Goal: Task Accomplishment & Management: Complete application form

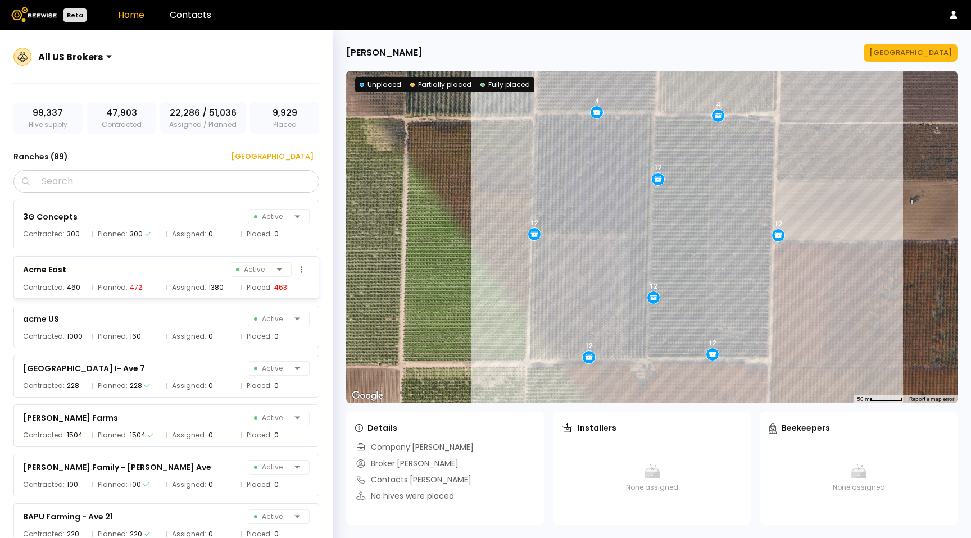
click at [162, 283] on div "Contracted: 460 Planned: 472 Assigned: 1380 Placed: 463" at bounding box center [166, 287] width 287 height 11
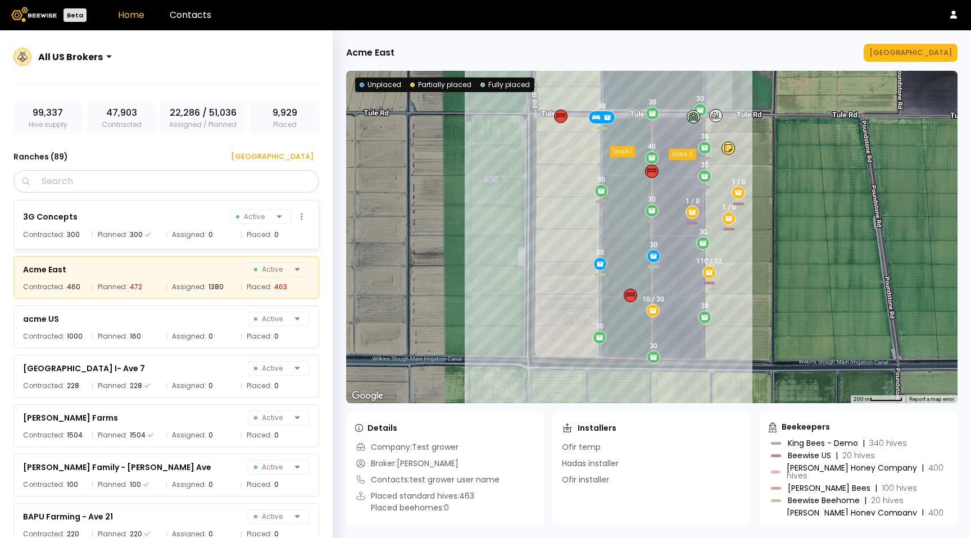
click at [164, 224] on div "3G Concepts Active" at bounding box center [166, 217] width 287 height 16
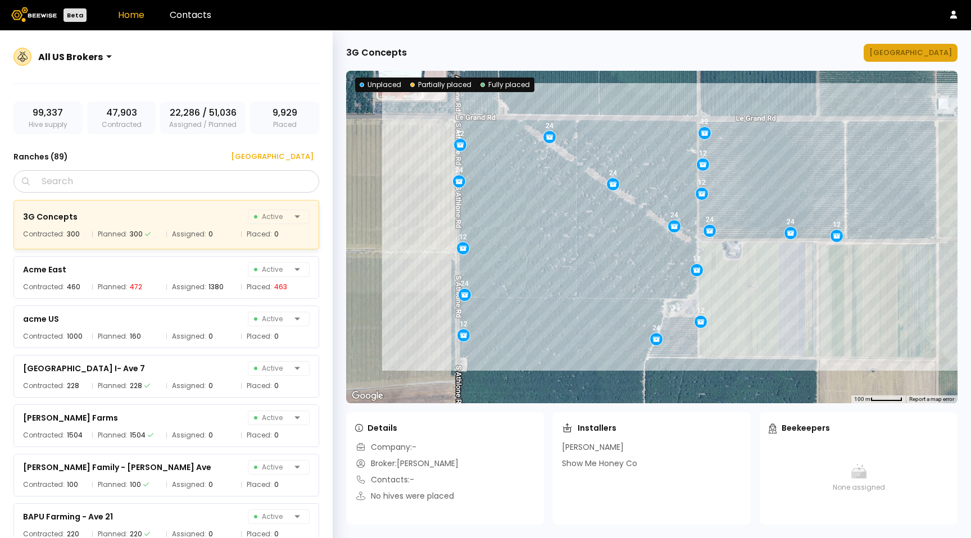
click at [945, 45] on button "[GEOGRAPHIC_DATA]" at bounding box center [911, 53] width 94 height 18
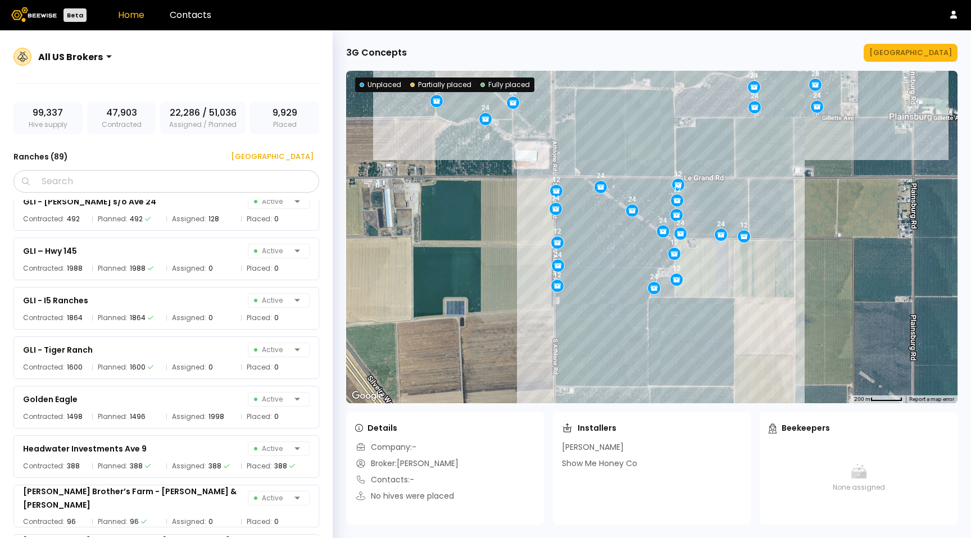
scroll to position [1876, 0]
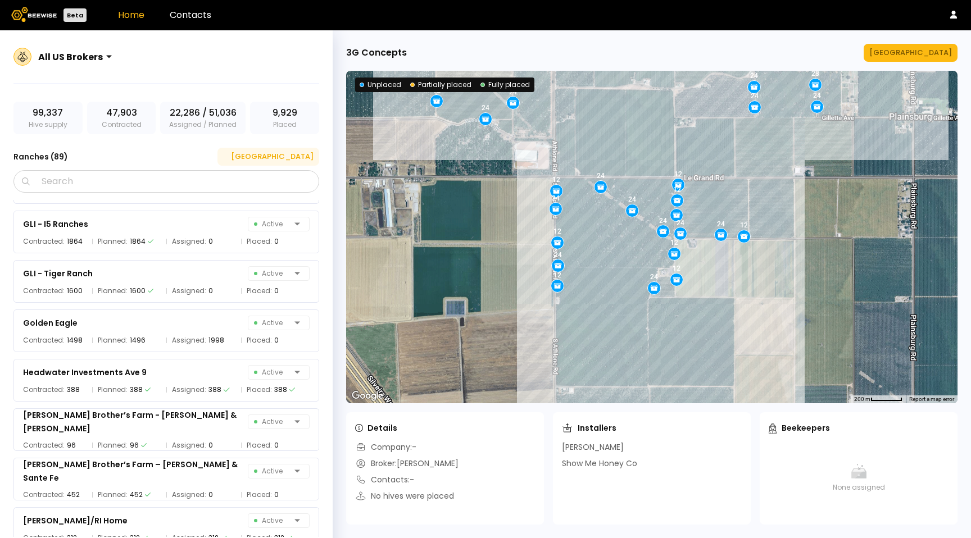
click at [298, 157] on div "[GEOGRAPHIC_DATA]" at bounding box center [268, 156] width 90 height 11
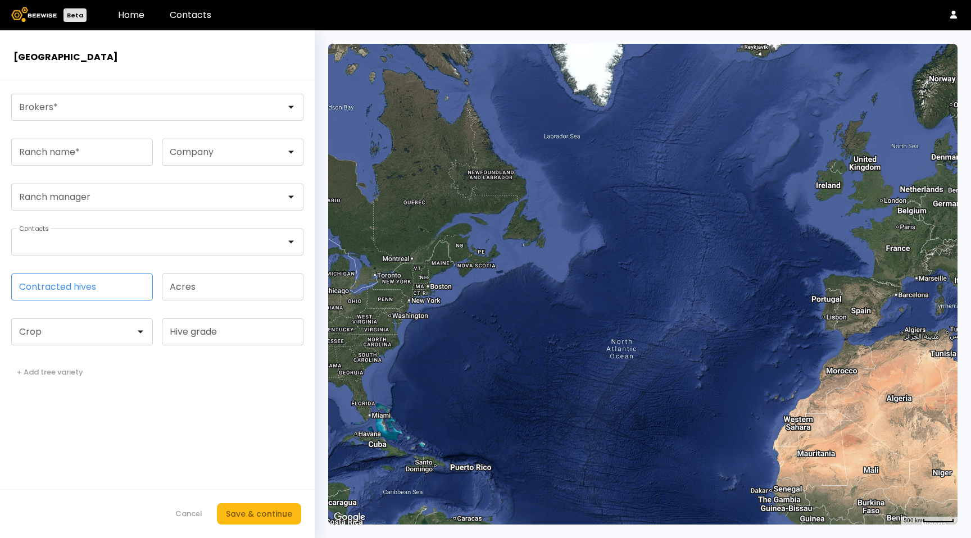
click at [93, 288] on input "Contracted hives" at bounding box center [82, 287] width 141 height 26
drag, startPoint x: 224, startPoint y: 384, endPoint x: 248, endPoint y: 485, distance: 103.1
click at [224, 386] on form "Brokers * Ranch name * Company Ranch manager Contacts Contracted hives Acres Cr…" at bounding box center [157, 309] width 315 height 458
click at [247, 517] on div "Save & continue" at bounding box center [259, 514] width 66 height 12
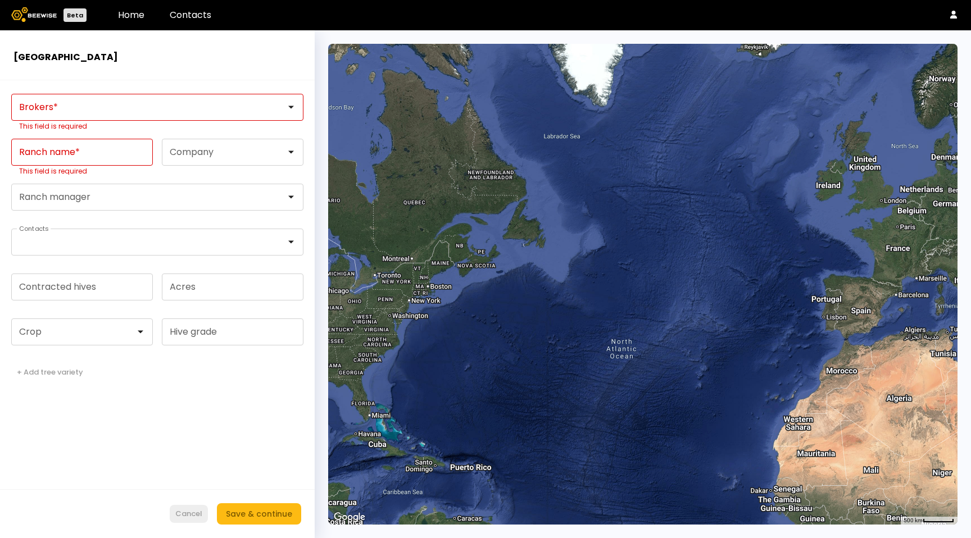
click at [193, 512] on div "Cancel" at bounding box center [188, 514] width 27 height 11
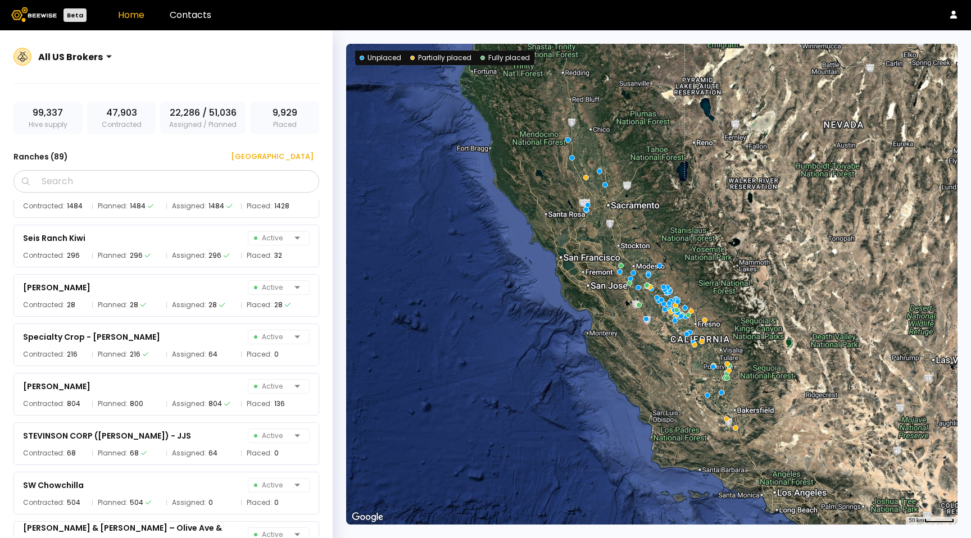
scroll to position [3641, 0]
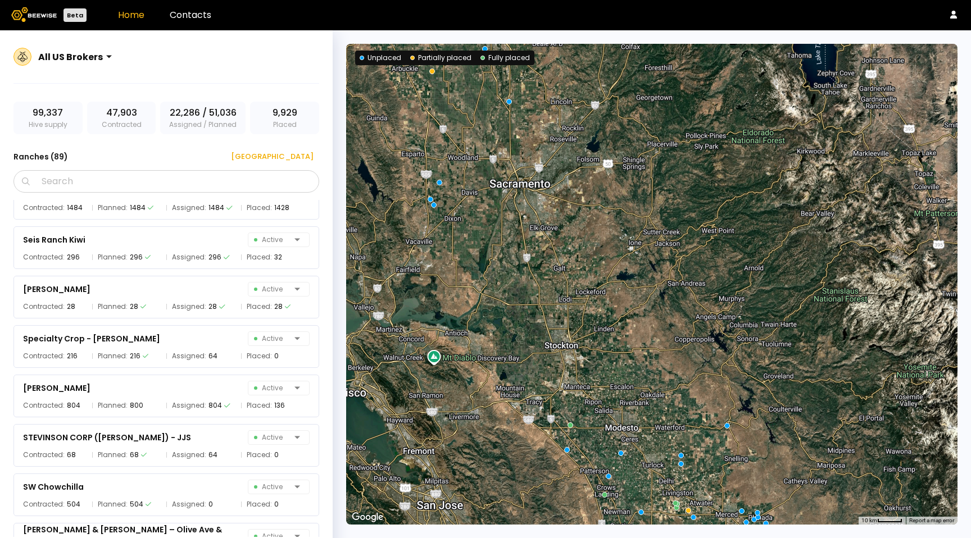
drag, startPoint x: 289, startPoint y: 158, endPoint x: 192, endPoint y: 151, distance: 98.0
click at [192, 151] on div "Ranches ( 89 ) [GEOGRAPHIC_DATA]" at bounding box center [166, 157] width 306 height 18
click at [171, 238] on div "Seis Ranch Kiwi Active" at bounding box center [166, 240] width 287 height 16
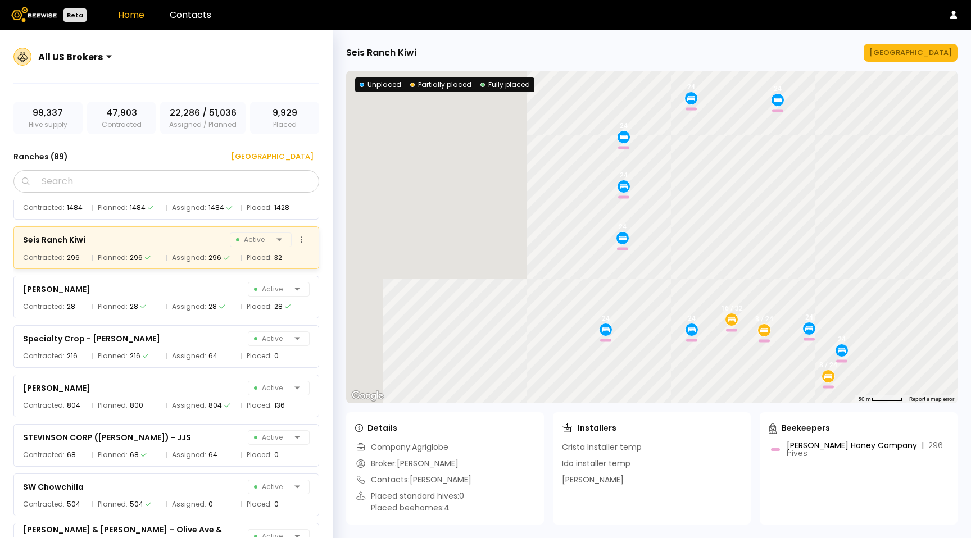
click at [171, 238] on div "Seis Ranch Kiwi Active" at bounding box center [166, 240] width 287 height 16
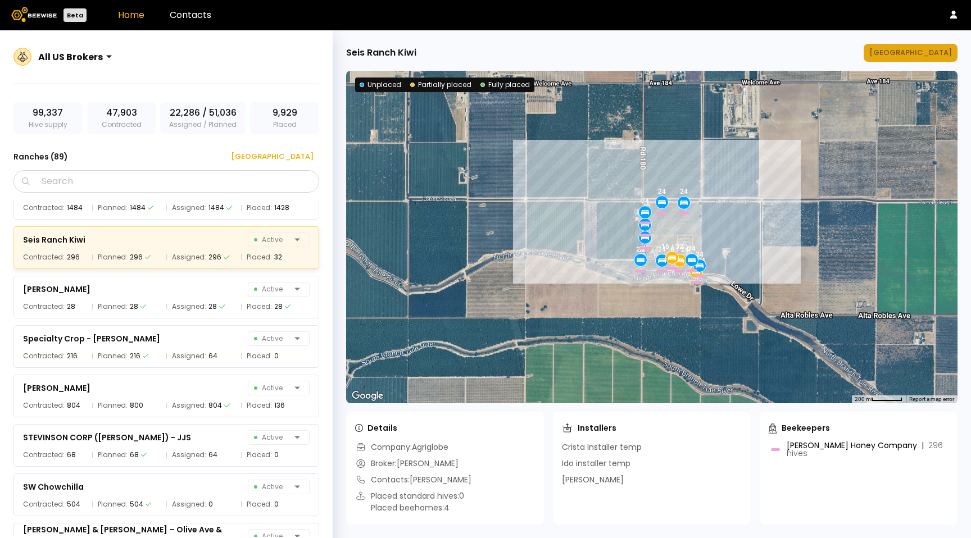
click at [919, 58] on button "[GEOGRAPHIC_DATA]" at bounding box center [911, 53] width 94 height 18
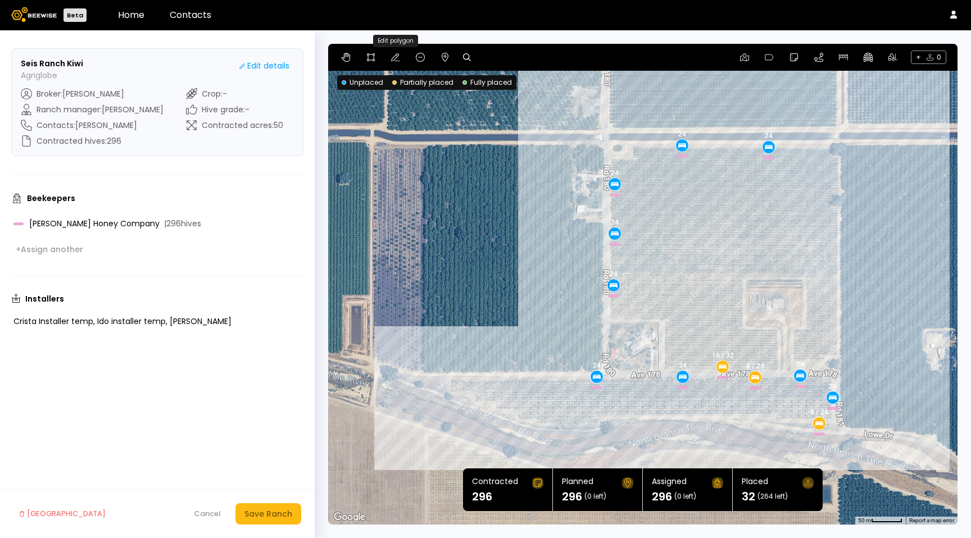
drag, startPoint x: 390, startPoint y: 56, endPoint x: 510, endPoint y: 94, distance: 126.2
click at [391, 56] on icon at bounding box center [395, 57] width 9 height 9
drag, startPoint x: 610, startPoint y: 146, endPoint x: 660, endPoint y: 189, distance: 66.1
drag, startPoint x: 659, startPoint y: 188, endPoint x: 608, endPoint y: 142, distance: 68.4
click at [207, 511] on div "Cancel" at bounding box center [207, 514] width 27 height 11
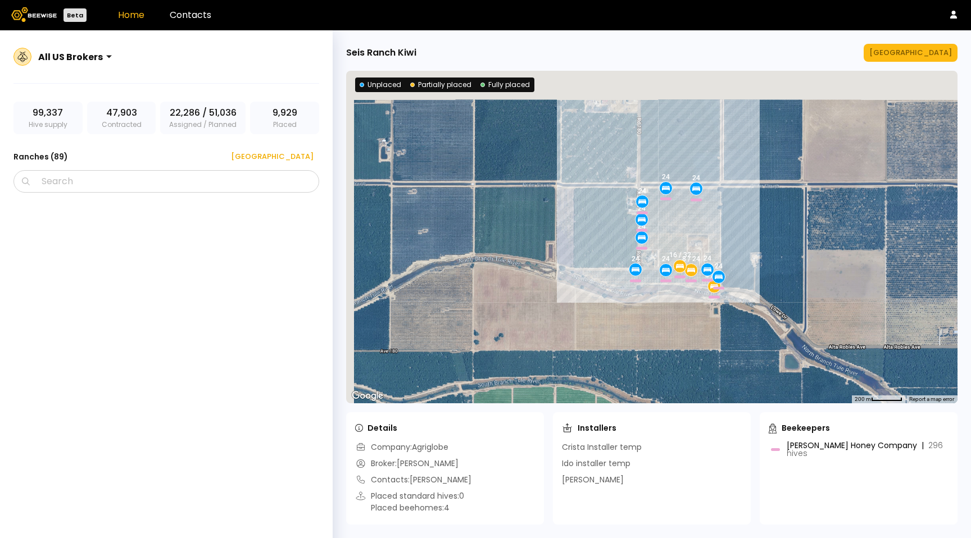
scroll to position [3516, 0]
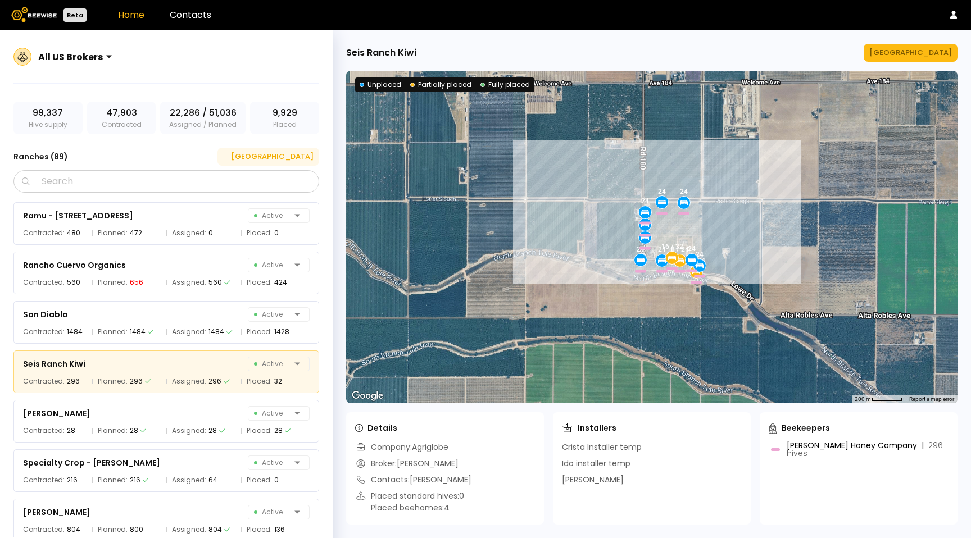
click at [292, 153] on div "[GEOGRAPHIC_DATA]" at bounding box center [268, 156] width 90 height 11
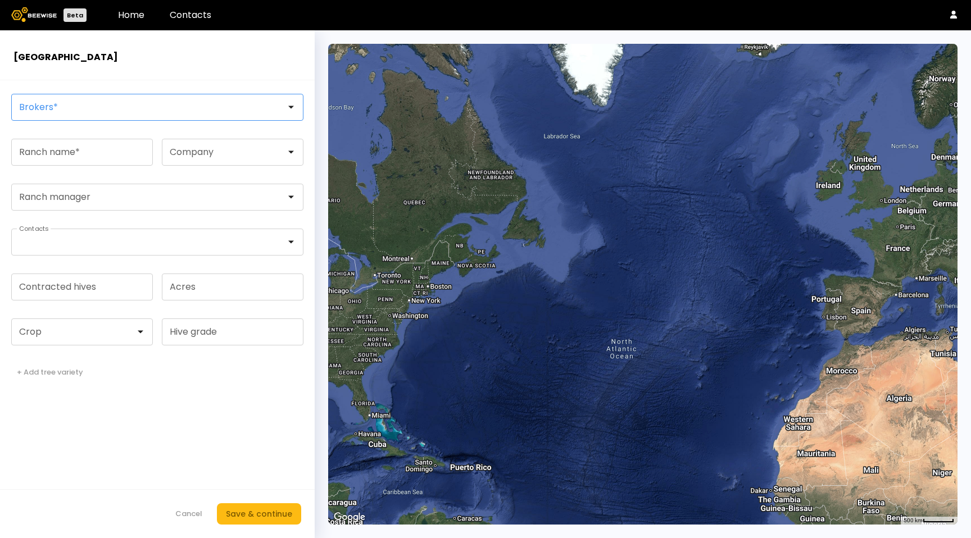
drag, startPoint x: 67, startPoint y: 114, endPoint x: 67, endPoint y: 123, distance: 8.4
click at [67, 115] on div at bounding box center [153, 107] width 282 height 26
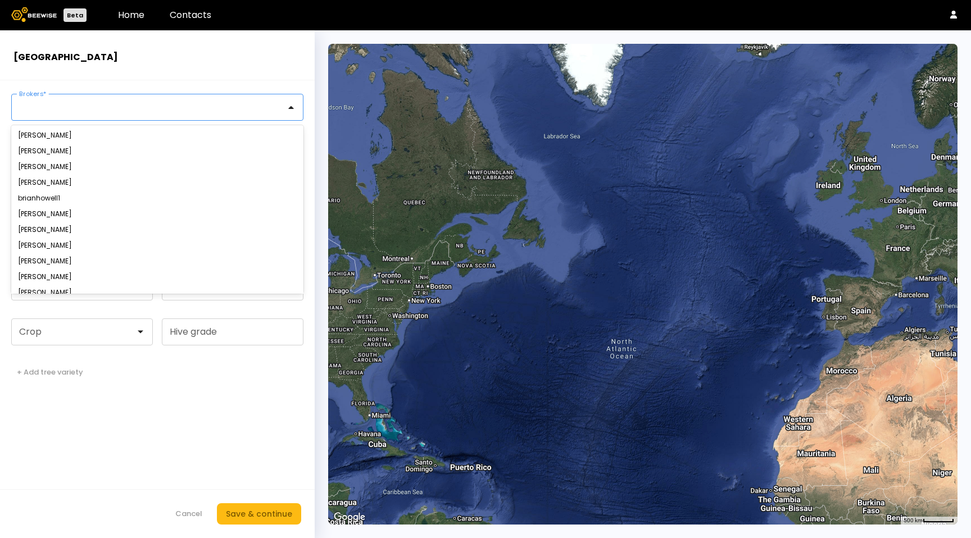
drag, startPoint x: 67, startPoint y: 152, endPoint x: 66, endPoint y: 161, distance: 9.1
click at [67, 152] on div "[PERSON_NAME]" at bounding box center [157, 151] width 279 height 7
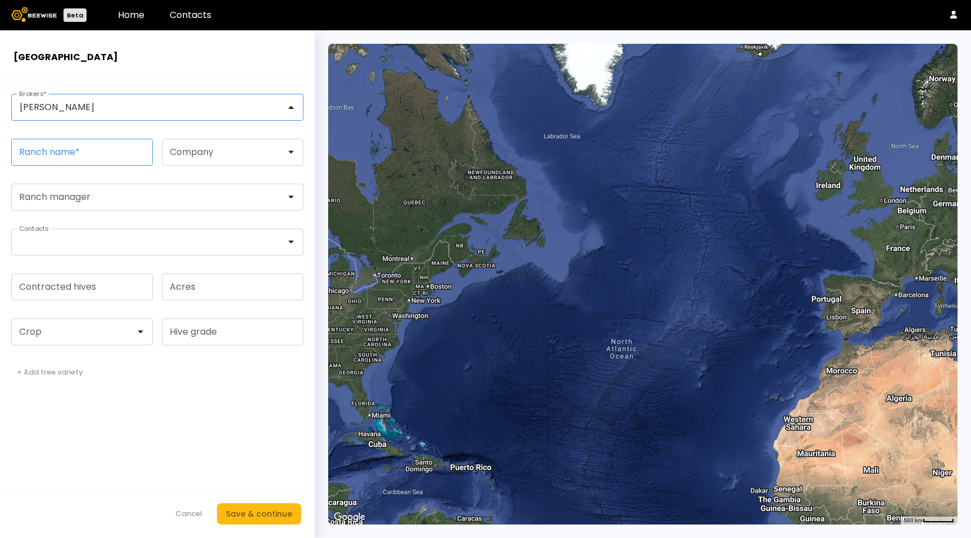
click at [65, 156] on input "Ranch name *" at bounding box center [82, 152] width 141 height 26
click at [63, 180] on form "[PERSON_NAME] Brokers * Ranch name * Company Ranch manager Contacts Contracted …" at bounding box center [157, 309] width 315 height 458
click at [103, 164] on input "Ranch name *" at bounding box center [82, 152] width 141 height 26
click at [276, 518] on div "Save & continue" at bounding box center [259, 514] width 66 height 12
drag, startPoint x: 88, startPoint y: 152, endPoint x: 85, endPoint y: 165, distance: 13.4
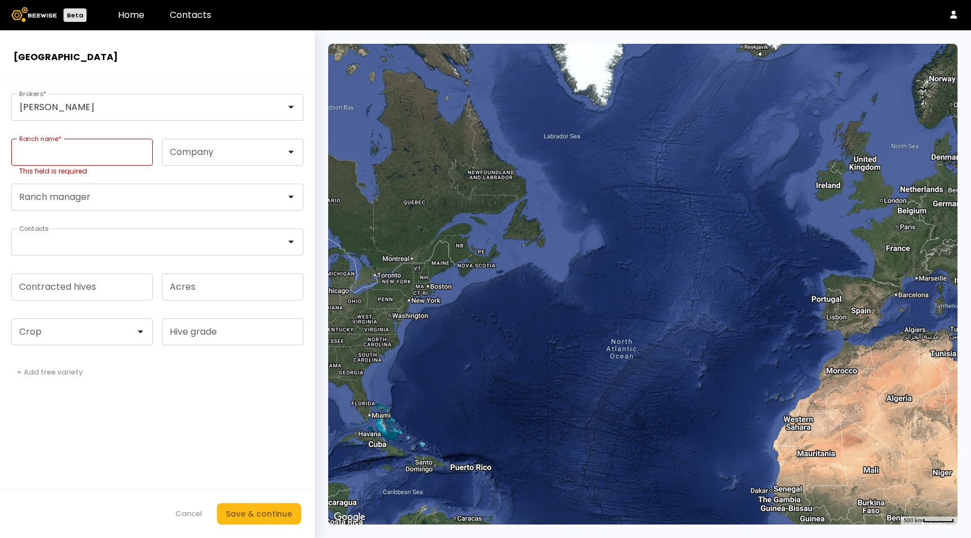
click at [88, 153] on input "Ranch name *" at bounding box center [82, 152] width 141 height 26
type input "******"
drag, startPoint x: 260, startPoint y: 526, endPoint x: 261, endPoint y: 519, distance: 6.8
click at [261, 523] on footer "Cancel Save & continue" at bounding box center [157, 514] width 315 height 49
click at [261, 515] on div "Save & continue" at bounding box center [259, 514] width 66 height 12
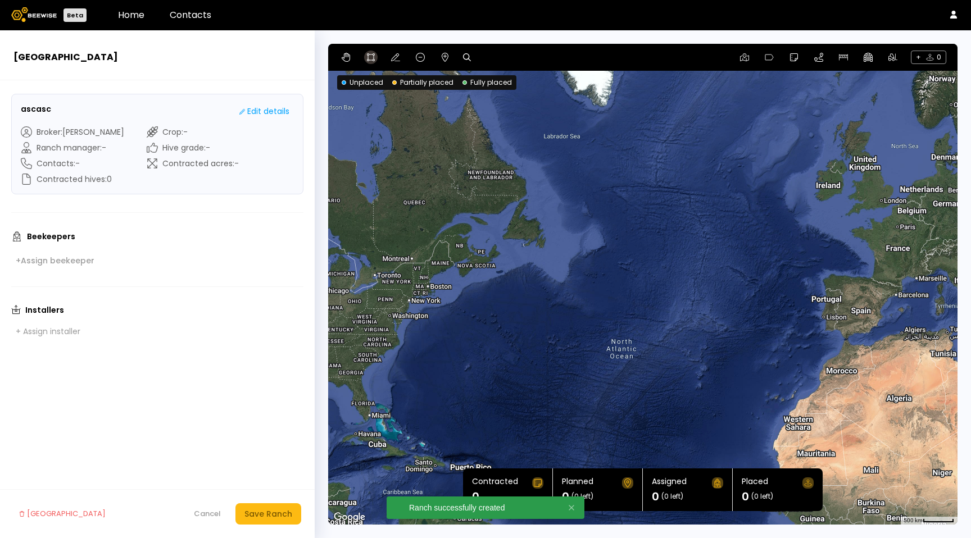
click at [375, 56] on button at bounding box center [370, 57] width 13 height 13
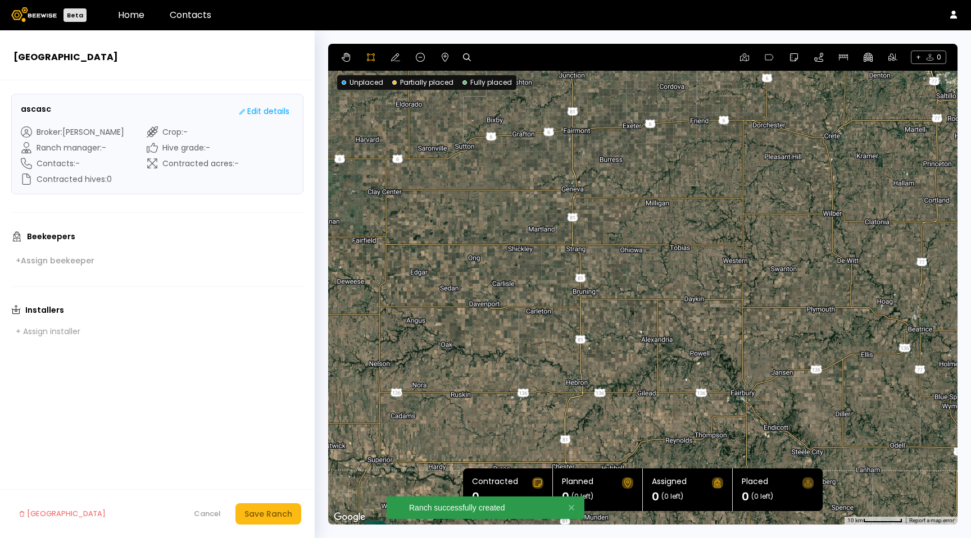
drag, startPoint x: 388, startPoint y: 196, endPoint x: 390, endPoint y: 207, distance: 11.9
click at [388, 202] on div at bounding box center [643, 284] width 628 height 481
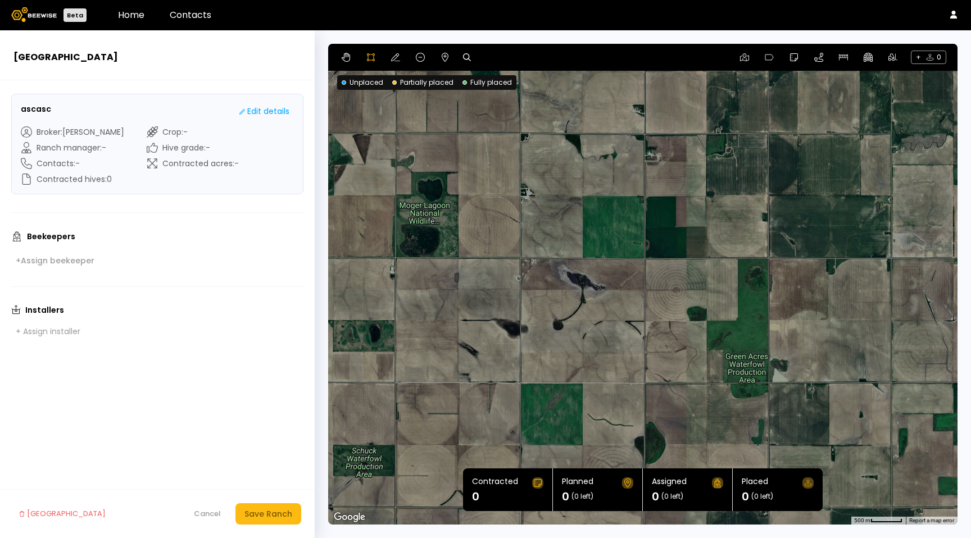
click at [397, 202] on div at bounding box center [643, 284] width 628 height 481
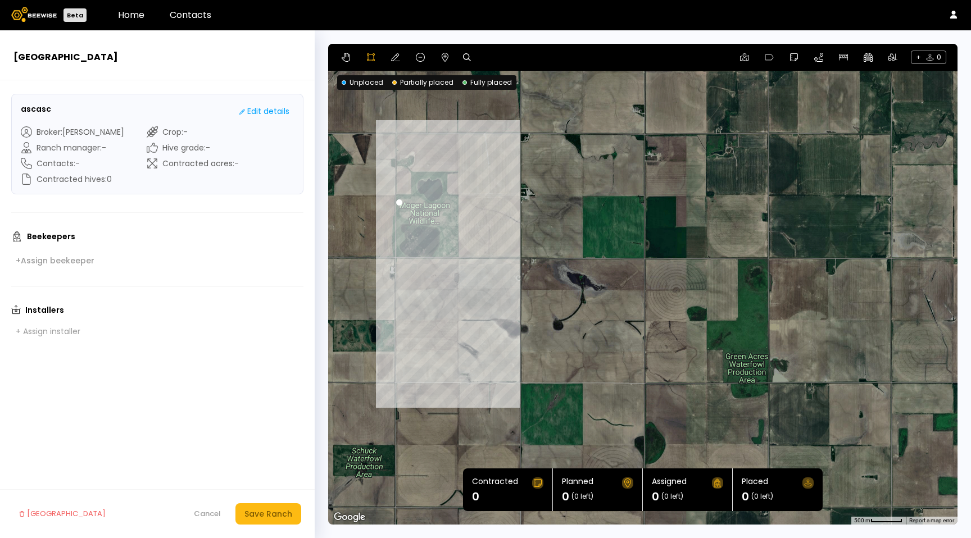
drag, startPoint x: 399, startPoint y: 324, endPoint x: 505, endPoint y: 323, distance: 106.2
click at [401, 323] on div at bounding box center [643, 284] width 628 height 481
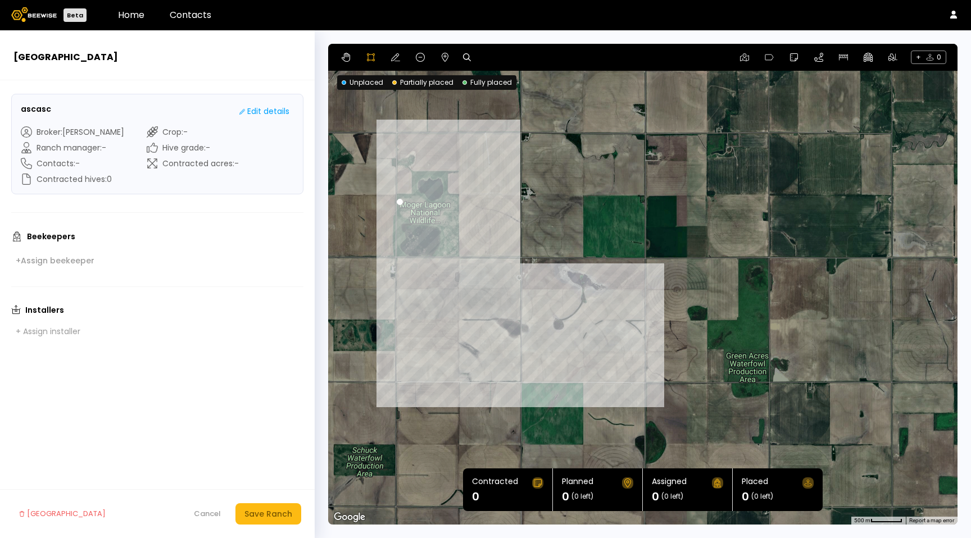
click at [519, 326] on div at bounding box center [643, 284] width 628 height 481
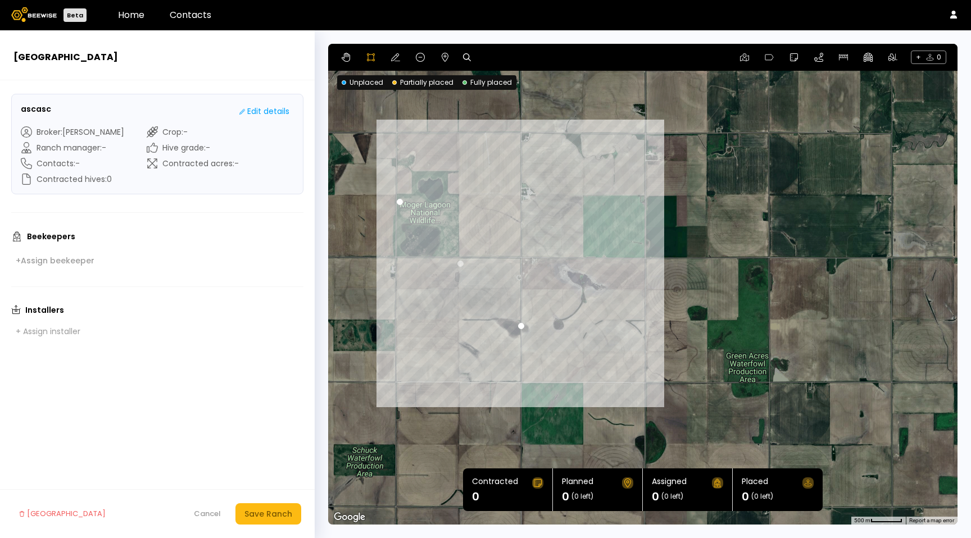
drag, startPoint x: 521, startPoint y: 199, endPoint x: 436, endPoint y: 191, distance: 85.2
click at [519, 198] on div at bounding box center [643, 284] width 628 height 481
click at [500, 196] on div at bounding box center [643, 284] width 628 height 481
click at [397, 202] on div at bounding box center [643, 284] width 628 height 481
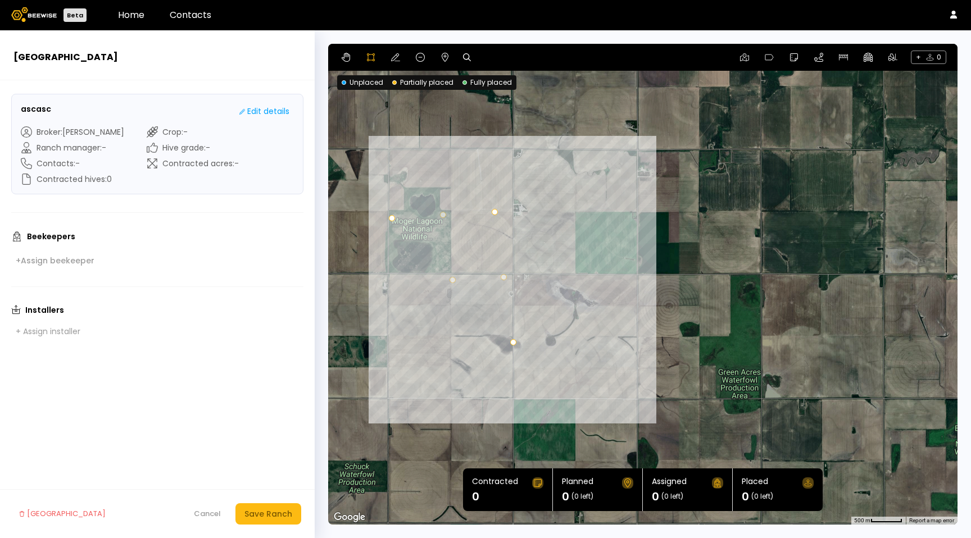
drag, startPoint x: 502, startPoint y: 198, endPoint x: 491, endPoint y: 167, distance: 32.9
click at [494, 204] on div at bounding box center [643, 284] width 628 height 481
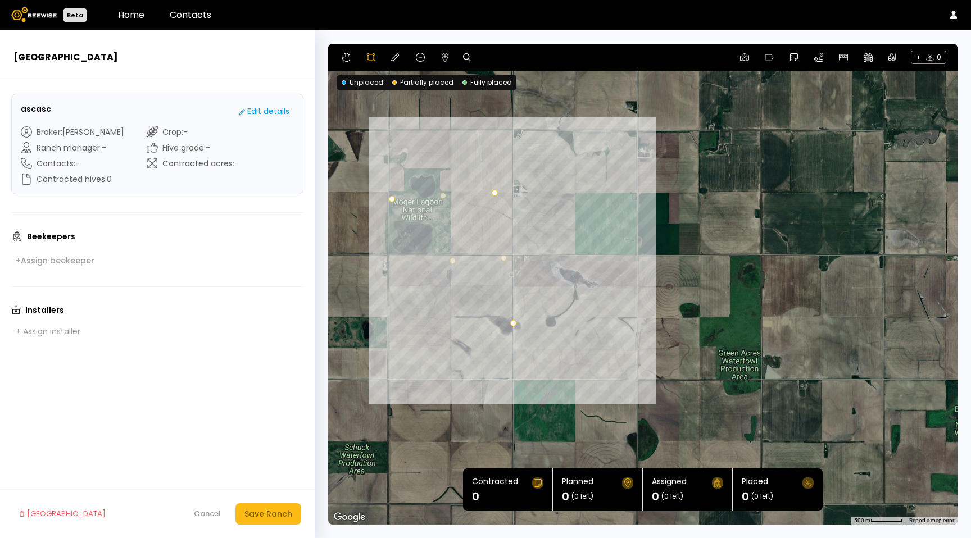
click at [387, 53] on div "+ 0" at bounding box center [643, 57] width 630 height 27
click at [391, 58] on icon at bounding box center [395, 57] width 9 height 9
click at [414, 56] on button at bounding box center [420, 57] width 13 height 13
drag, startPoint x: 349, startPoint y: 56, endPoint x: 355, endPoint y: 56, distance: 5.6
click at [350, 56] on button at bounding box center [345, 57] width 13 height 13
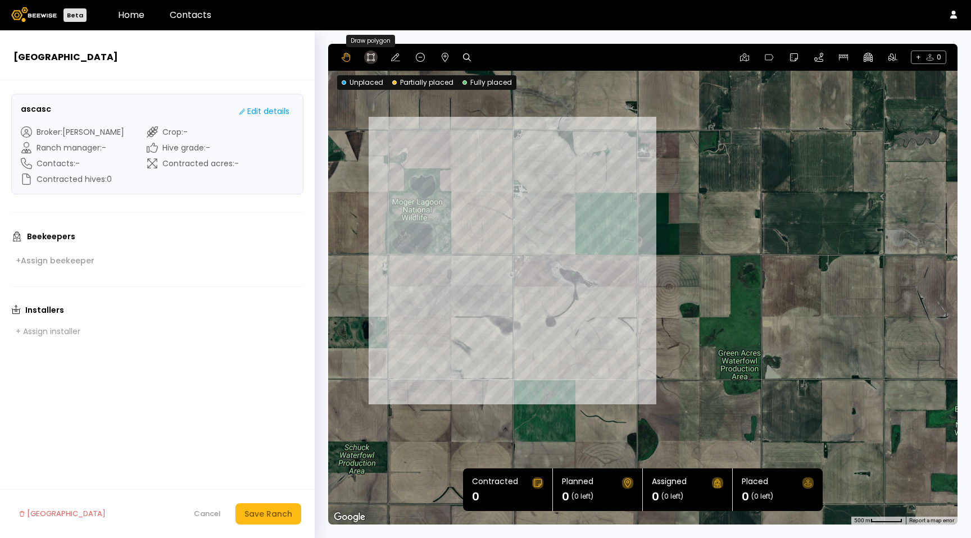
click at [372, 57] on icon at bounding box center [370, 57] width 9 height 9
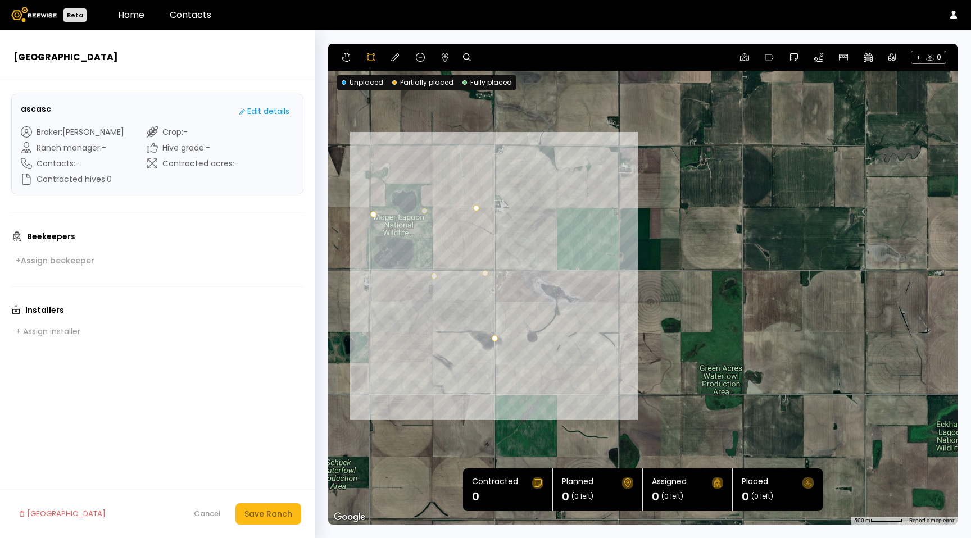
drag, startPoint x: 492, startPoint y: 194, endPoint x: 482, endPoint y: 199, distance: 11.1
click at [482, 199] on div at bounding box center [643, 284] width 628 height 481
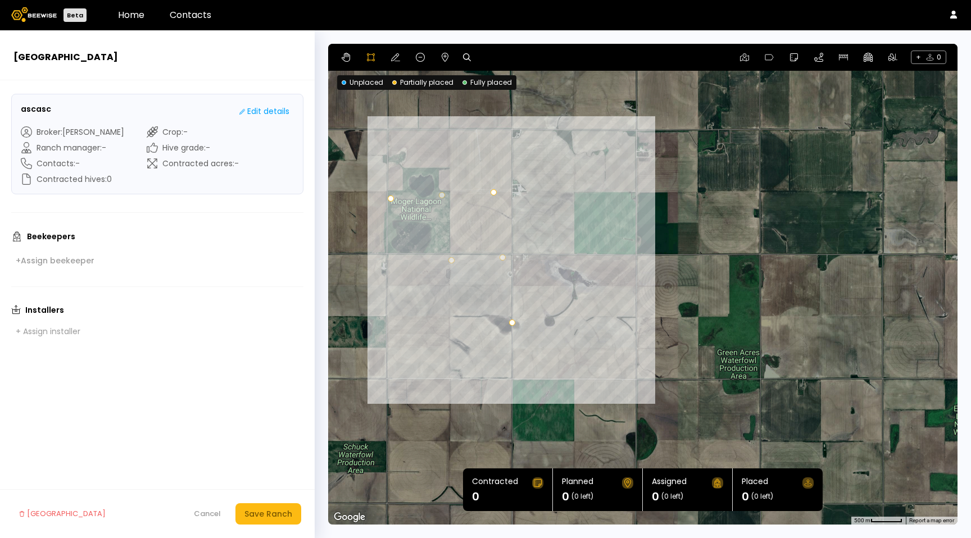
drag, startPoint x: 481, startPoint y: 198, endPoint x: 494, endPoint y: 194, distance: 13.4
click at [492, 191] on div at bounding box center [643, 284] width 628 height 481
drag, startPoint x: 396, startPoint y: 57, endPoint x: 520, endPoint y: 148, distance: 154.0
click at [396, 57] on icon at bounding box center [395, 57] width 9 height 8
drag, startPoint x: 494, startPoint y: 192, endPoint x: 546, endPoint y: 260, distance: 85.8
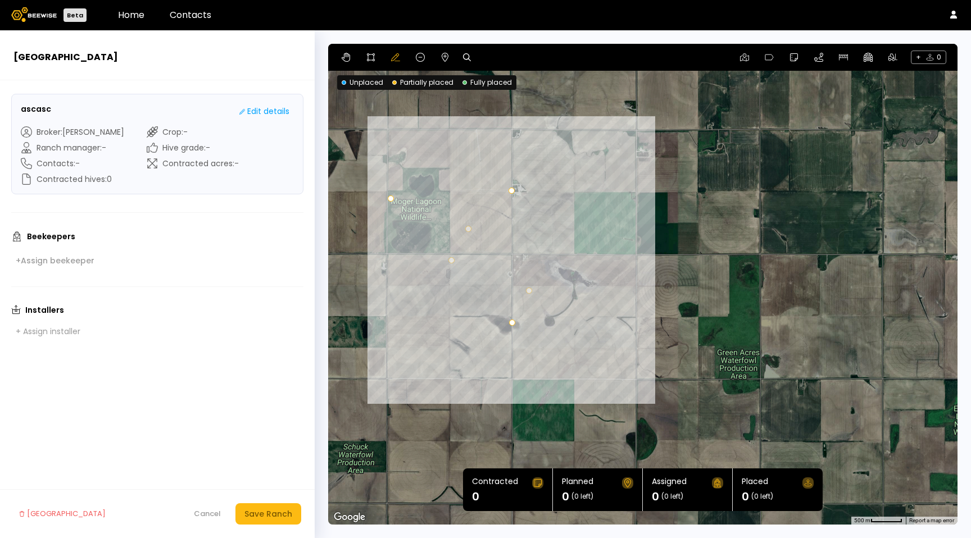
drag, startPoint x: 547, startPoint y: 260, endPoint x: 454, endPoint y: 84, distance: 198.9
drag, startPoint x: 369, startPoint y: 55, endPoint x: 422, endPoint y: 78, distance: 57.6
click at [369, 55] on icon at bounding box center [370, 57] width 9 height 9
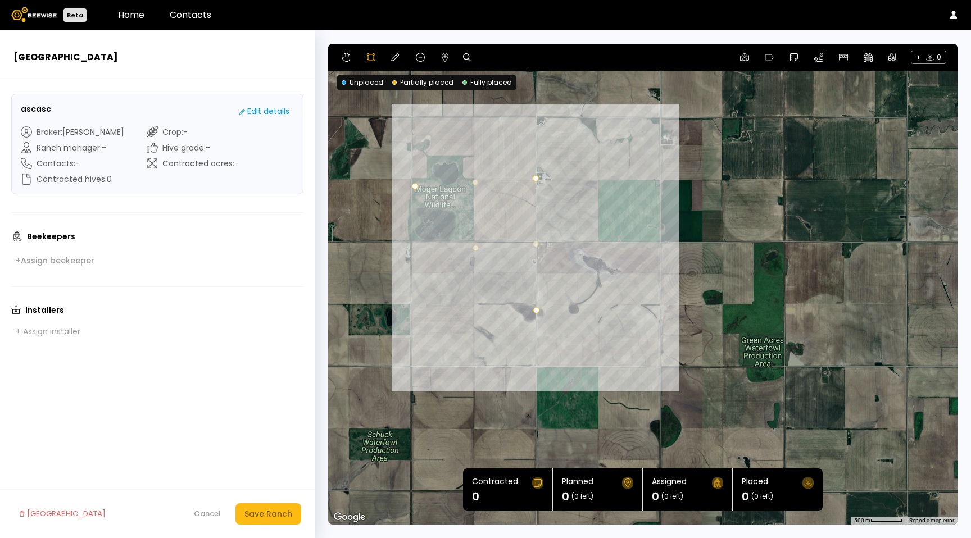
drag, startPoint x: 510, startPoint y: 192, endPoint x: 531, endPoint y: 175, distance: 26.4
click at [532, 177] on div at bounding box center [643, 284] width 628 height 481
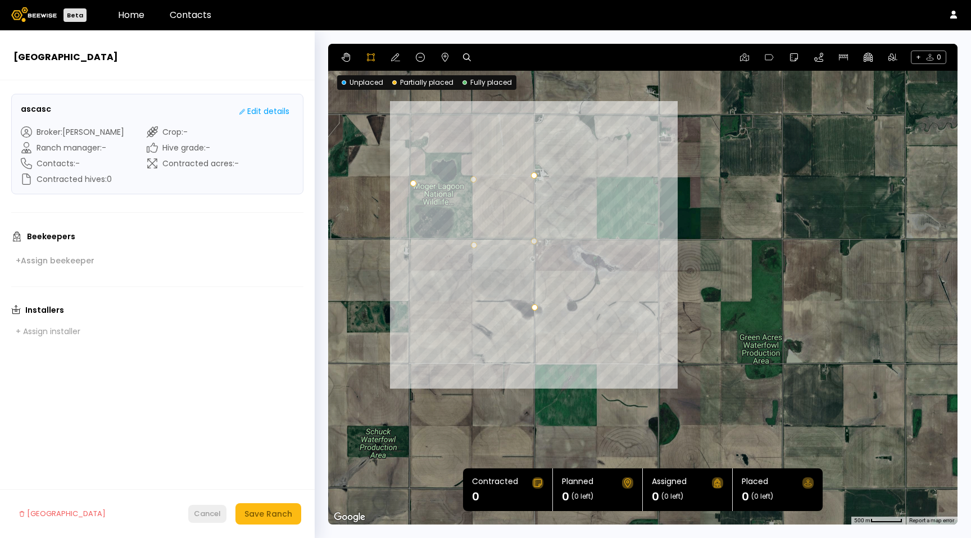
click at [208, 514] on div "Cancel" at bounding box center [207, 514] width 27 height 11
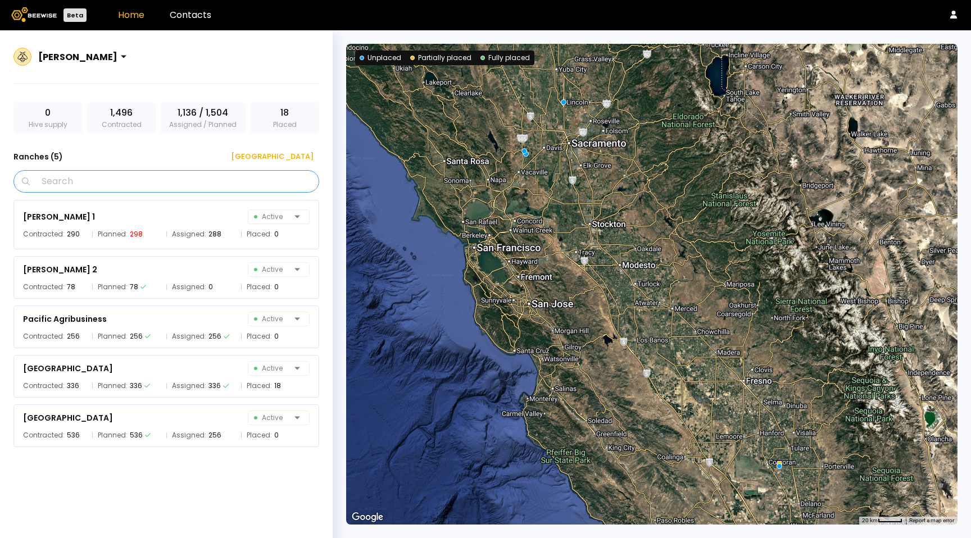
click at [107, 189] on input "Search" at bounding box center [170, 181] width 277 height 21
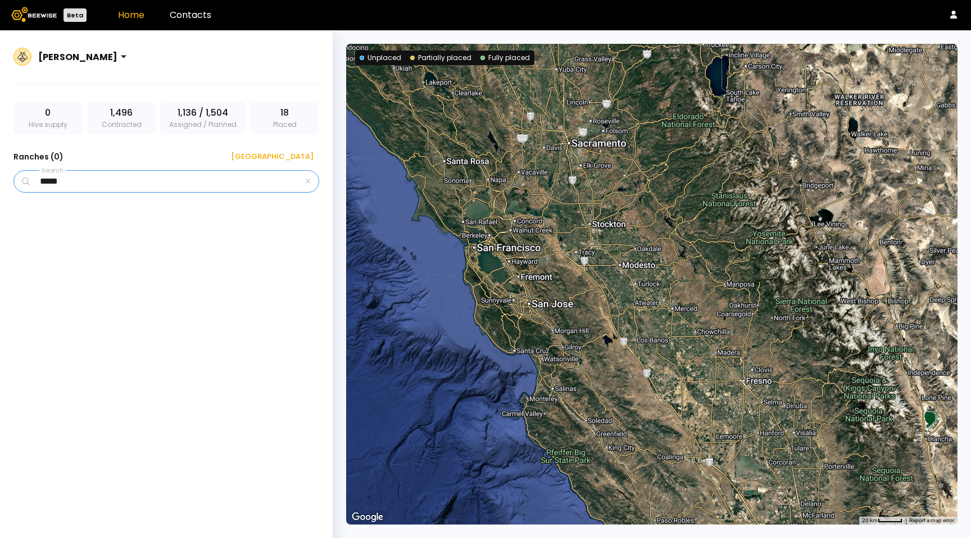
drag, startPoint x: 138, startPoint y: 187, endPoint x: 1, endPoint y: 192, distance: 137.8
click at [0, 192] on div "[PERSON_NAME] 0 Hive supply 1,496 Contracted 1,136 / 1,504 Assigned / Planned 1…" at bounding box center [166, 297] width 333 height 535
click at [52, 180] on input "******" at bounding box center [167, 181] width 271 height 21
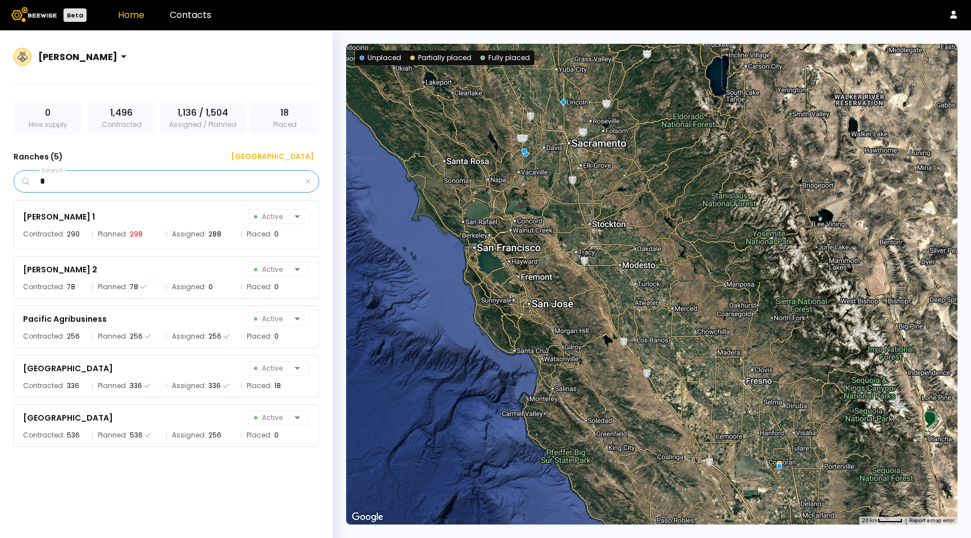
type input "*"
drag, startPoint x: 221, startPoint y: 76, endPoint x: 218, endPoint y: 84, distance: 8.4
click at [221, 76] on div "[PERSON_NAME]" at bounding box center [166, 64] width 306 height 40
click at [62, 176] on input "*" at bounding box center [167, 181] width 271 height 21
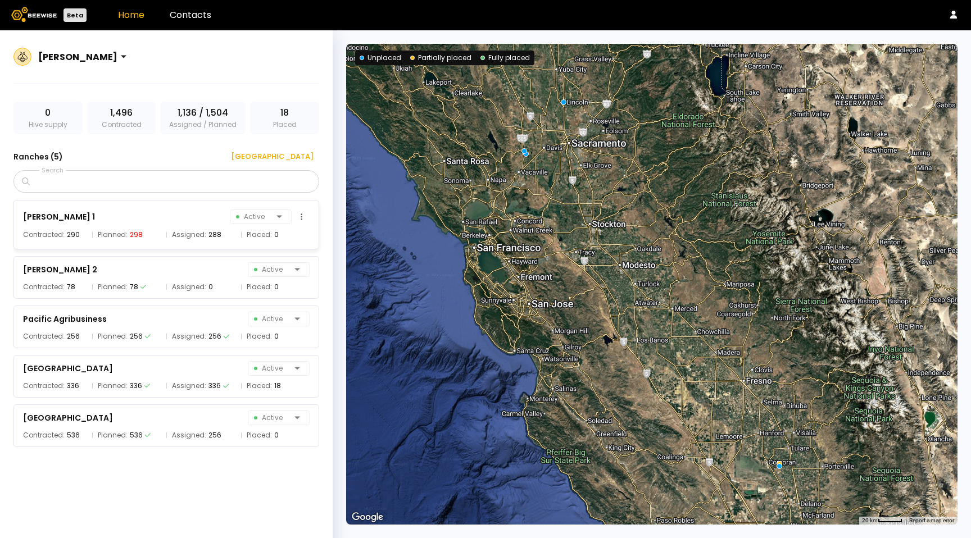
click at [126, 246] on div "[PERSON_NAME] 1 Active Contracted: 290 Planned: 298 Assigned: 288 Placed: 0" at bounding box center [166, 224] width 306 height 49
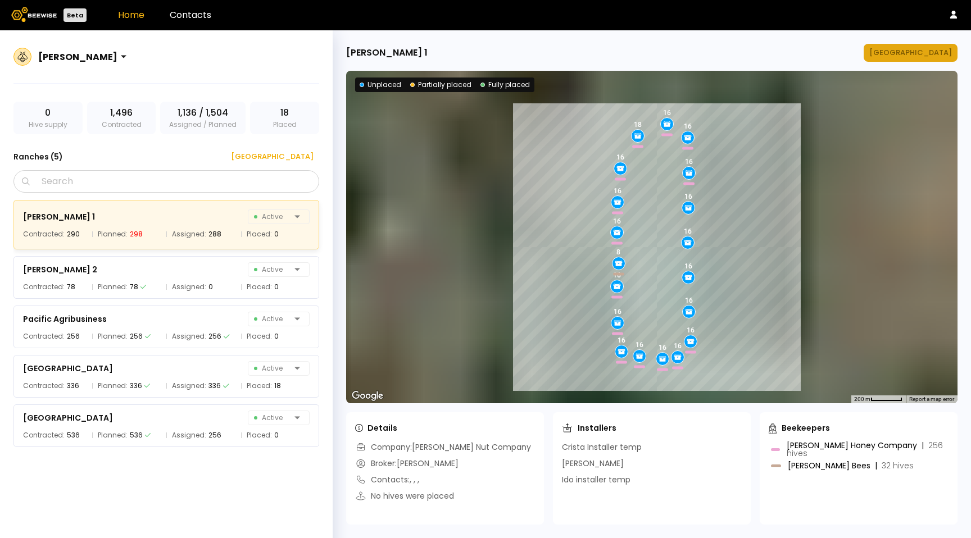
click at [925, 55] on div "[GEOGRAPHIC_DATA]" at bounding box center [911, 52] width 83 height 11
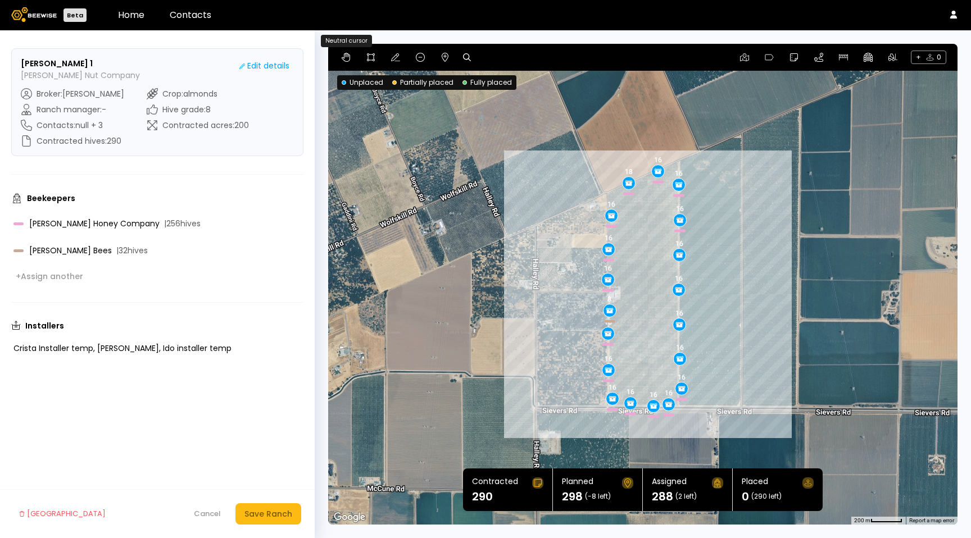
drag, startPoint x: 343, startPoint y: 58, endPoint x: 351, endPoint y: 72, distance: 16.1
click at [343, 58] on icon at bounding box center [346, 57] width 8 height 9
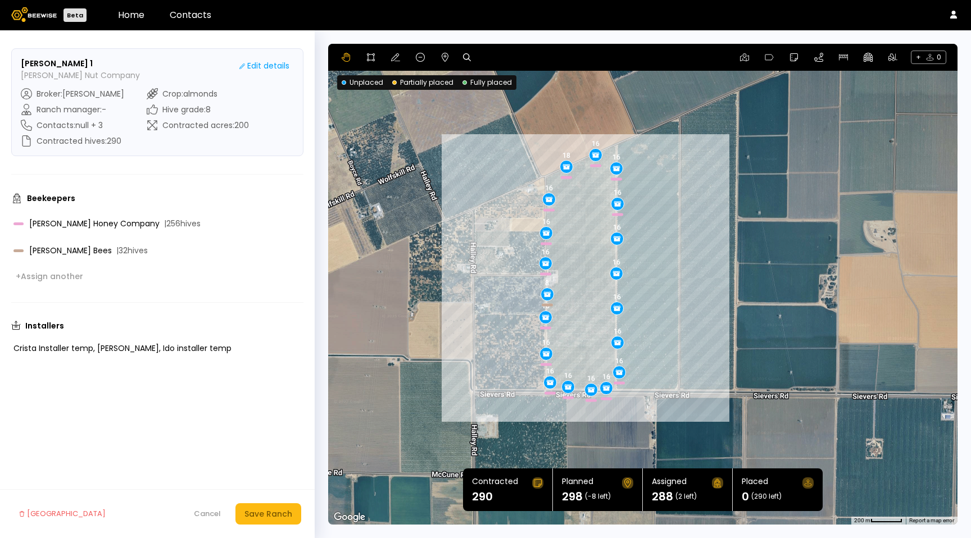
drag, startPoint x: 577, startPoint y: 277, endPoint x: 514, endPoint y: 260, distance: 65.9
click at [514, 260] on div "16 16 16 16 8 16 18 16 16 16 16 16 16 16 16 16 16 16 16" at bounding box center [643, 284] width 630 height 481
drag, startPoint x: 374, startPoint y: 56, endPoint x: 399, endPoint y: 70, distance: 28.4
click at [374, 57] on icon at bounding box center [370, 57] width 9 height 9
drag, startPoint x: 396, startPoint y: 57, endPoint x: 480, endPoint y: 77, distance: 86.2
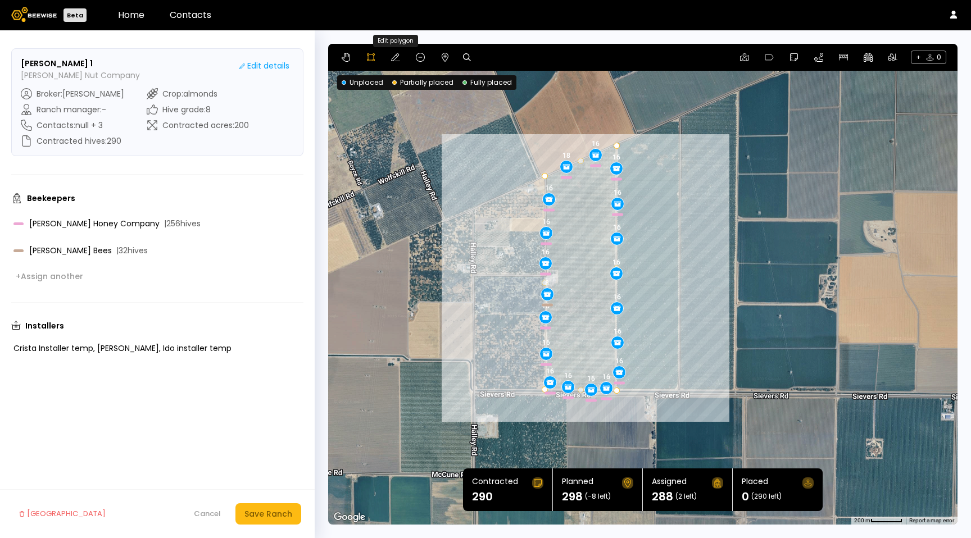
click at [396, 57] on icon at bounding box center [395, 57] width 9 height 8
click at [423, 55] on icon at bounding box center [420, 57] width 9 height 9
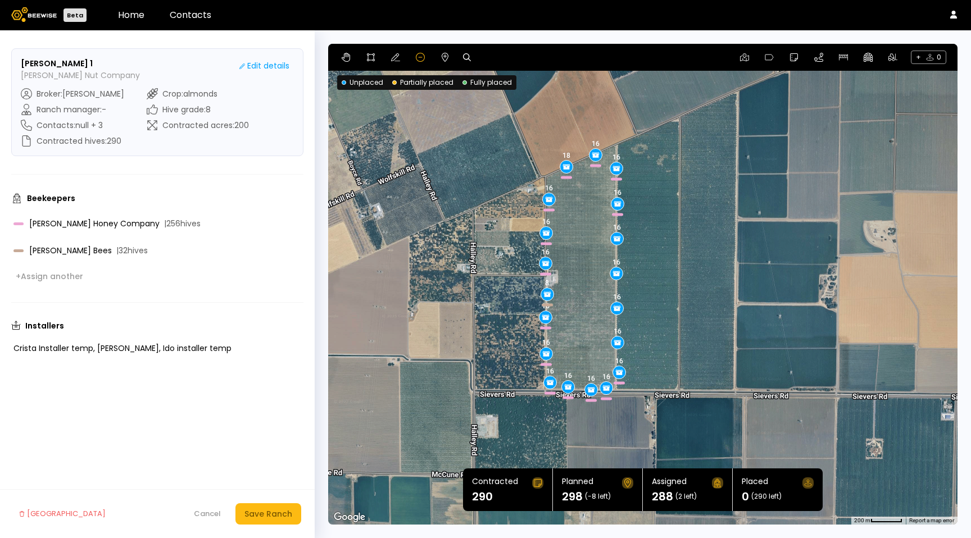
click at [575, 165] on div "16 16 16 16 8 16 18 16 16 16 16 16 16 16 16 16 16 16 16" at bounding box center [643, 284] width 630 height 481
click at [202, 492] on footer "[GEOGRAPHIC_DATA] Cancel Save Ranch" at bounding box center [157, 514] width 315 height 49
click at [207, 513] on div "Cancel" at bounding box center [207, 514] width 27 height 11
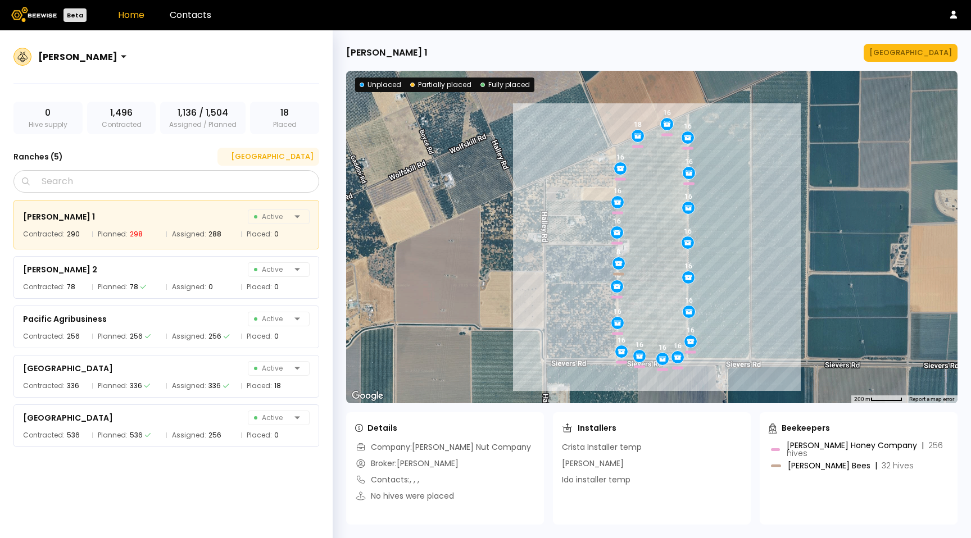
drag, startPoint x: 293, startPoint y: 144, endPoint x: 293, endPoint y: 156, distance: 11.3
click at [293, 144] on div "[PERSON_NAME] 0 Hive supply 1,496 Contracted 1,136 / 1,504 Assigned / Planned […" at bounding box center [166, 297] width 333 height 535
click at [293, 156] on div "[GEOGRAPHIC_DATA]" at bounding box center [268, 156] width 90 height 11
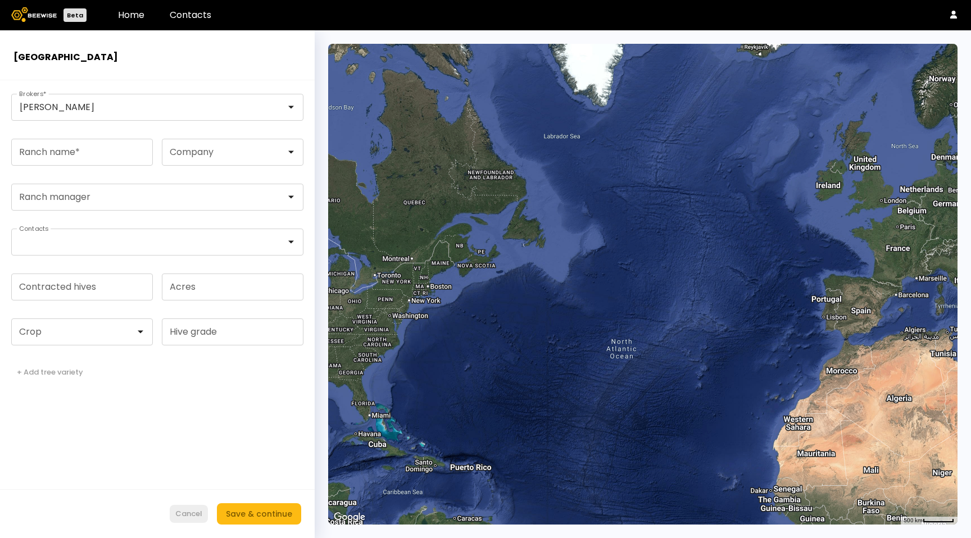
click at [186, 510] on div "Cancel" at bounding box center [188, 514] width 27 height 11
